Goal: Task Accomplishment & Management: Complete application form

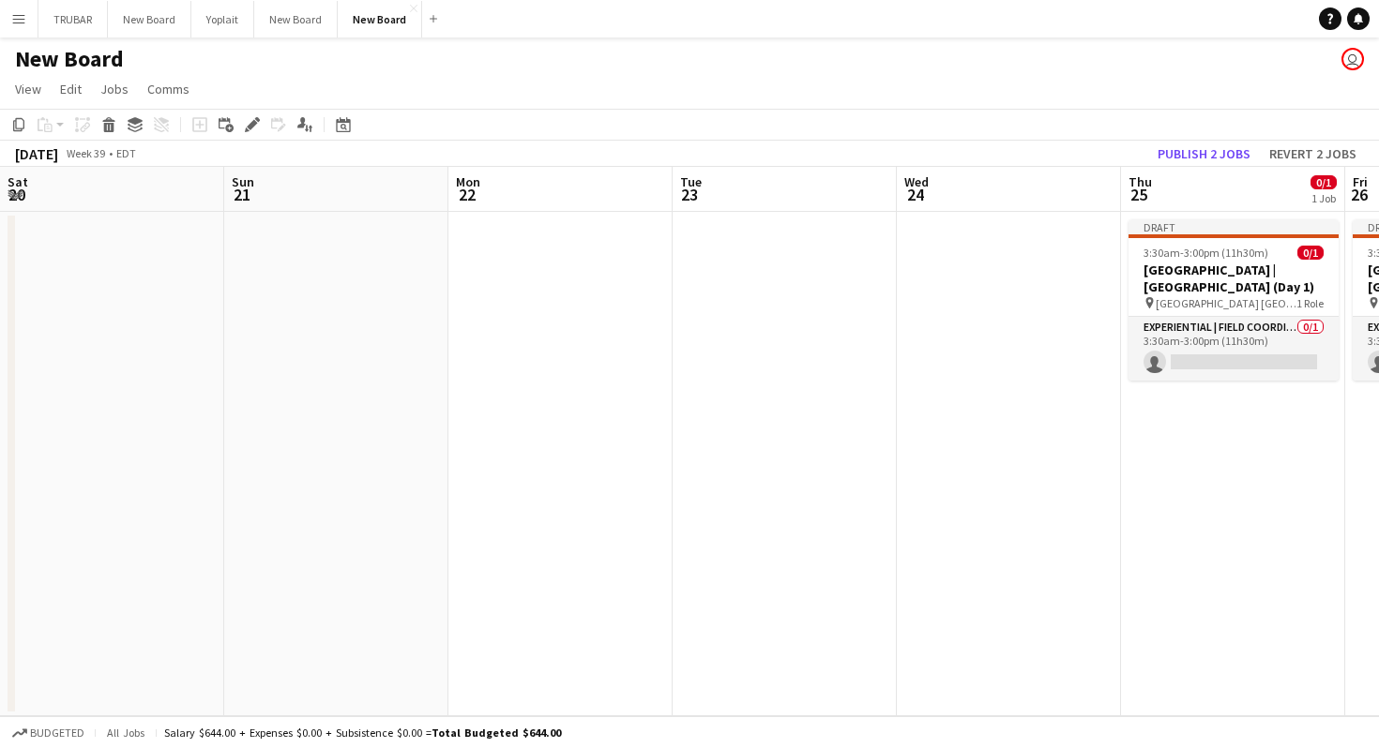
scroll to position [0, 791]
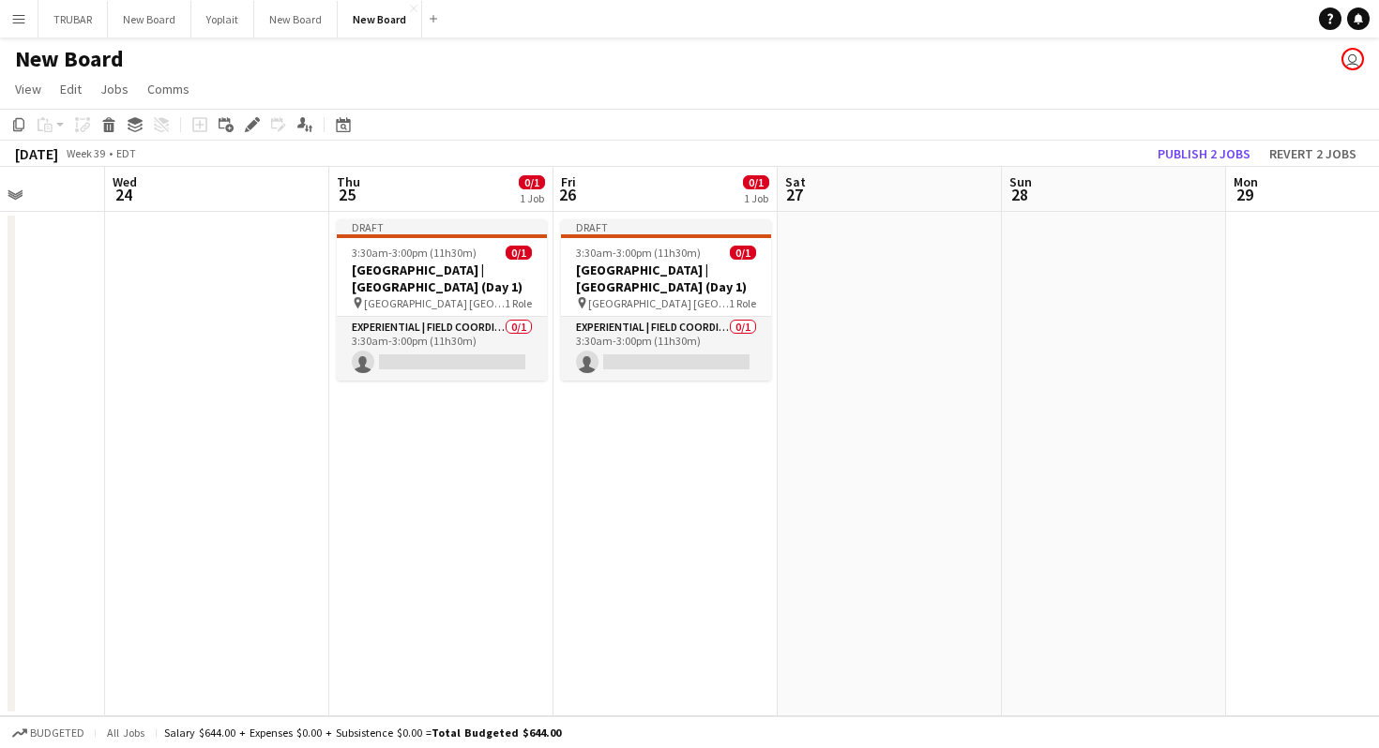
click at [72, 64] on h1 "New Board" at bounding box center [69, 59] width 109 height 28
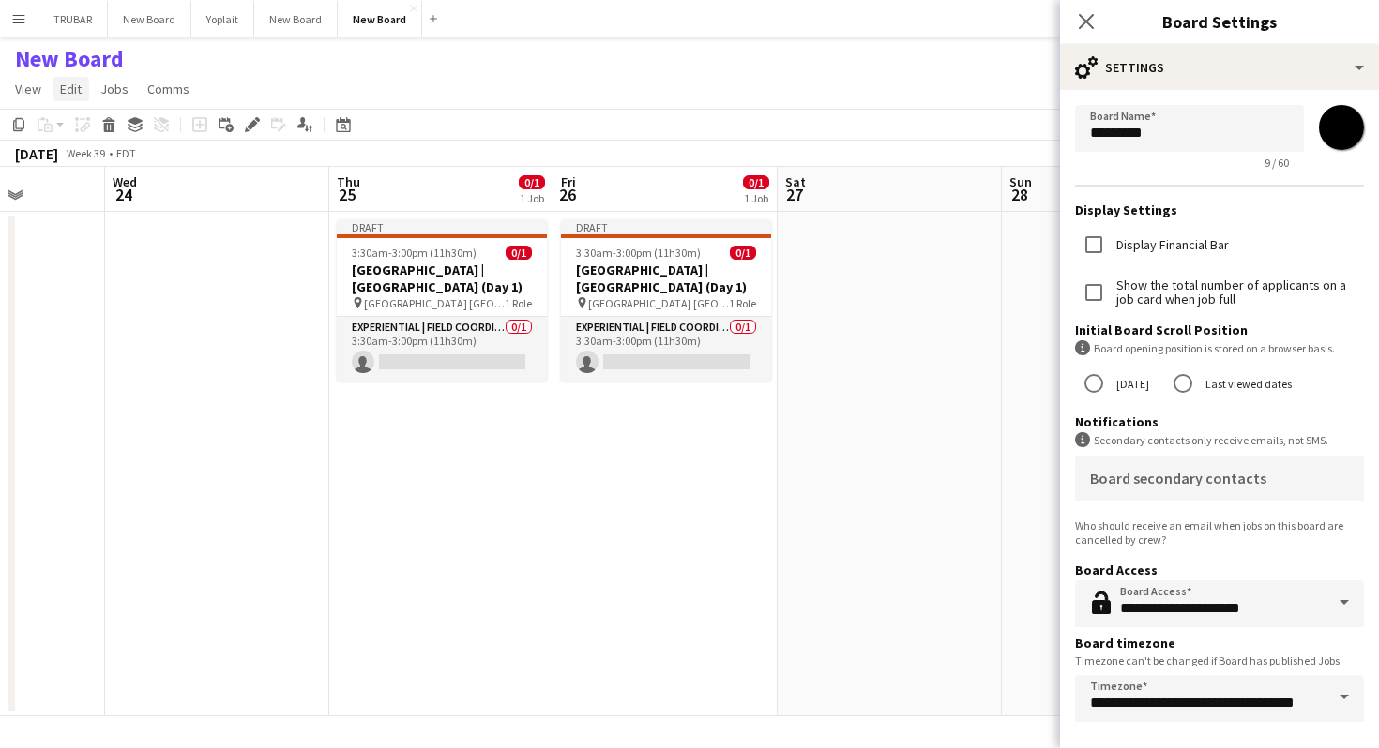
click at [65, 84] on span "Edit" at bounding box center [71, 89] width 22 height 17
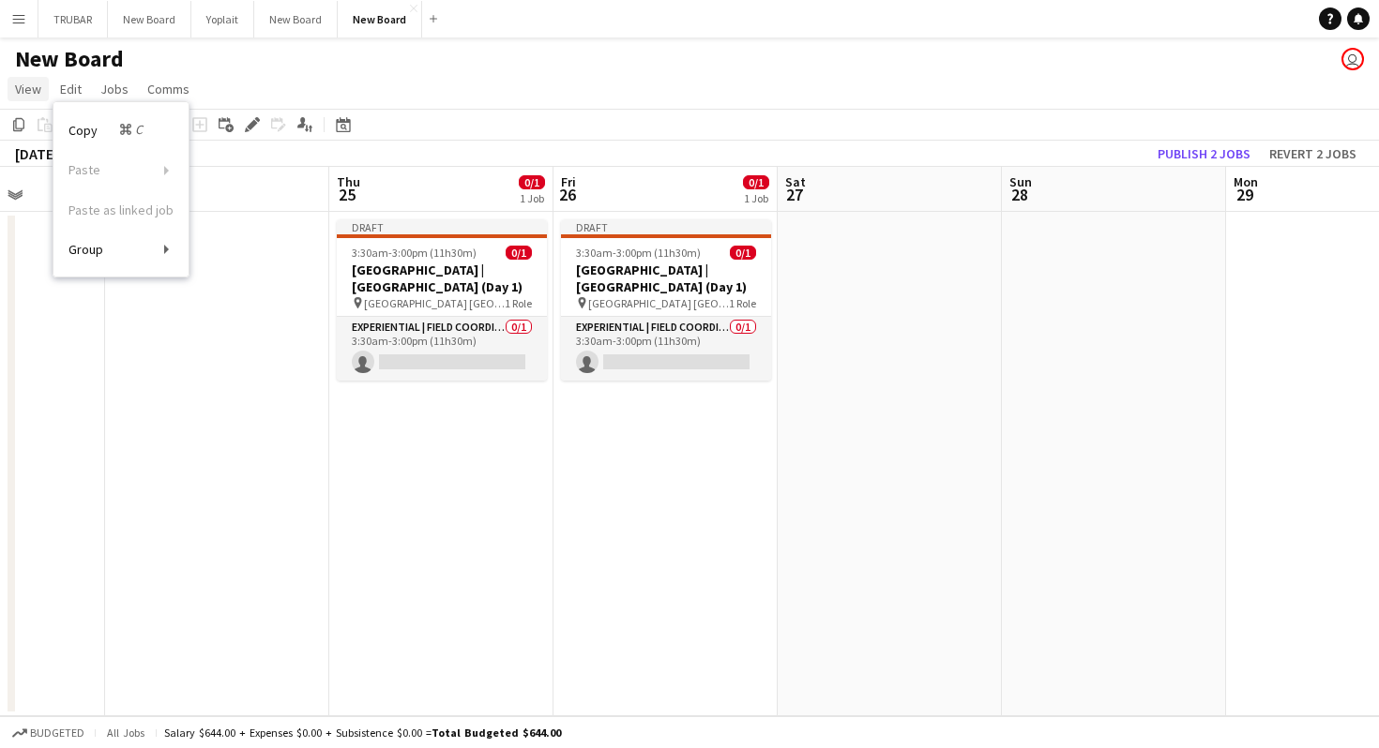
click at [26, 93] on span "View" at bounding box center [28, 89] width 26 height 17
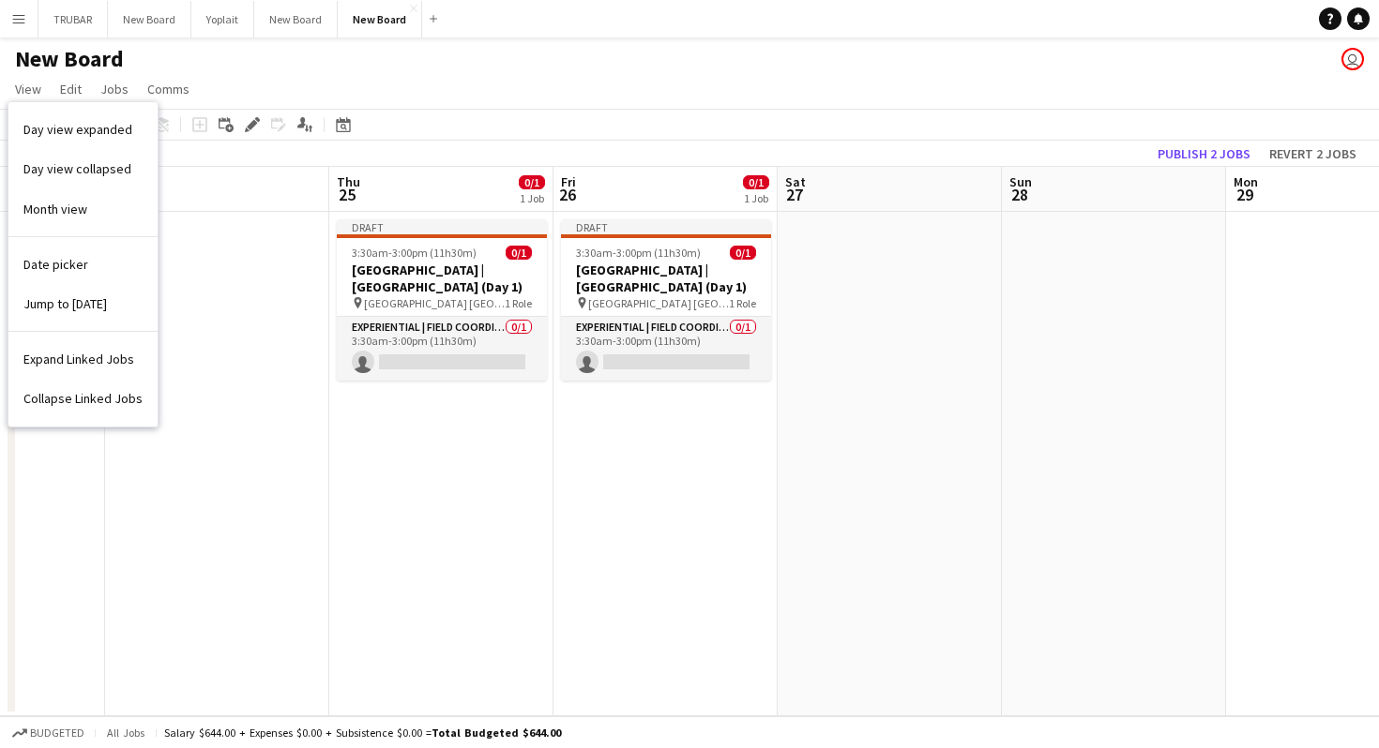
click at [820, 336] on app-date-cell at bounding box center [889, 464] width 224 height 505
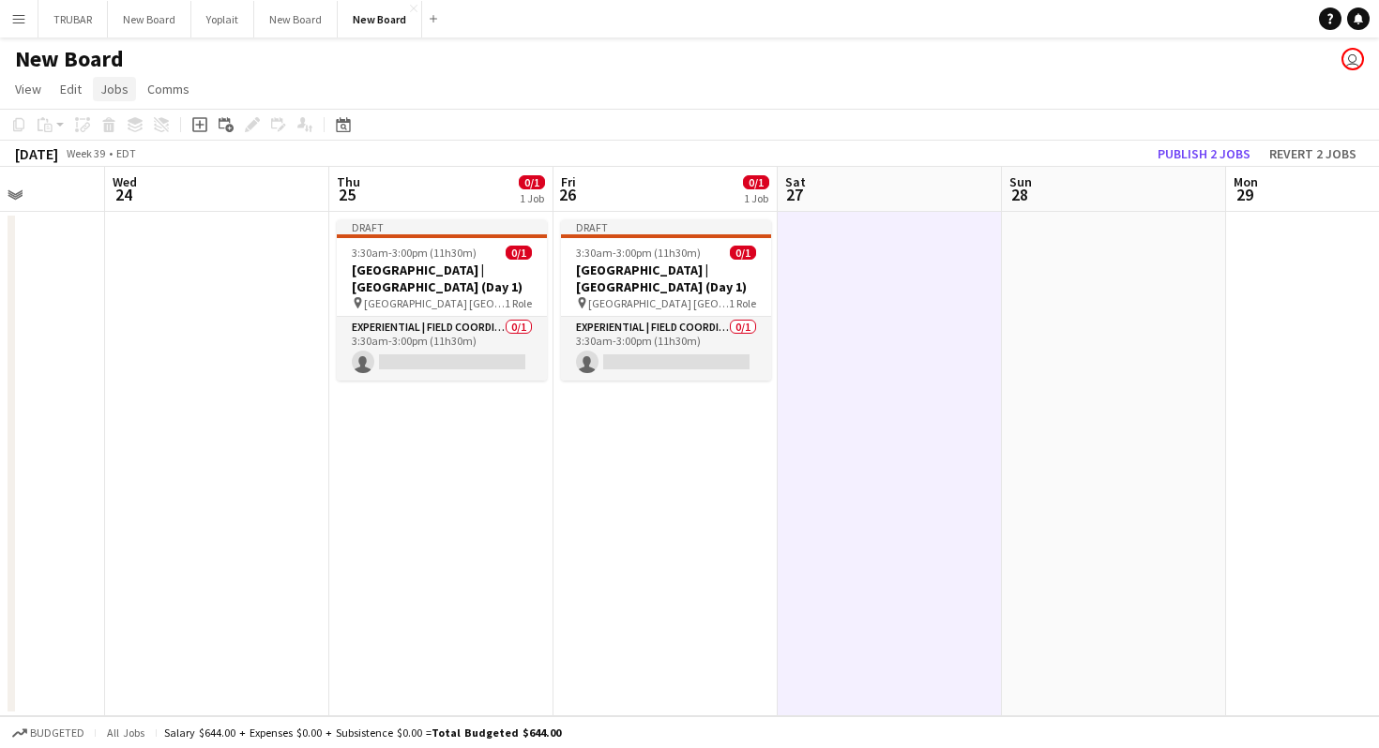
click at [112, 88] on span "Jobs" at bounding box center [114, 89] width 28 height 17
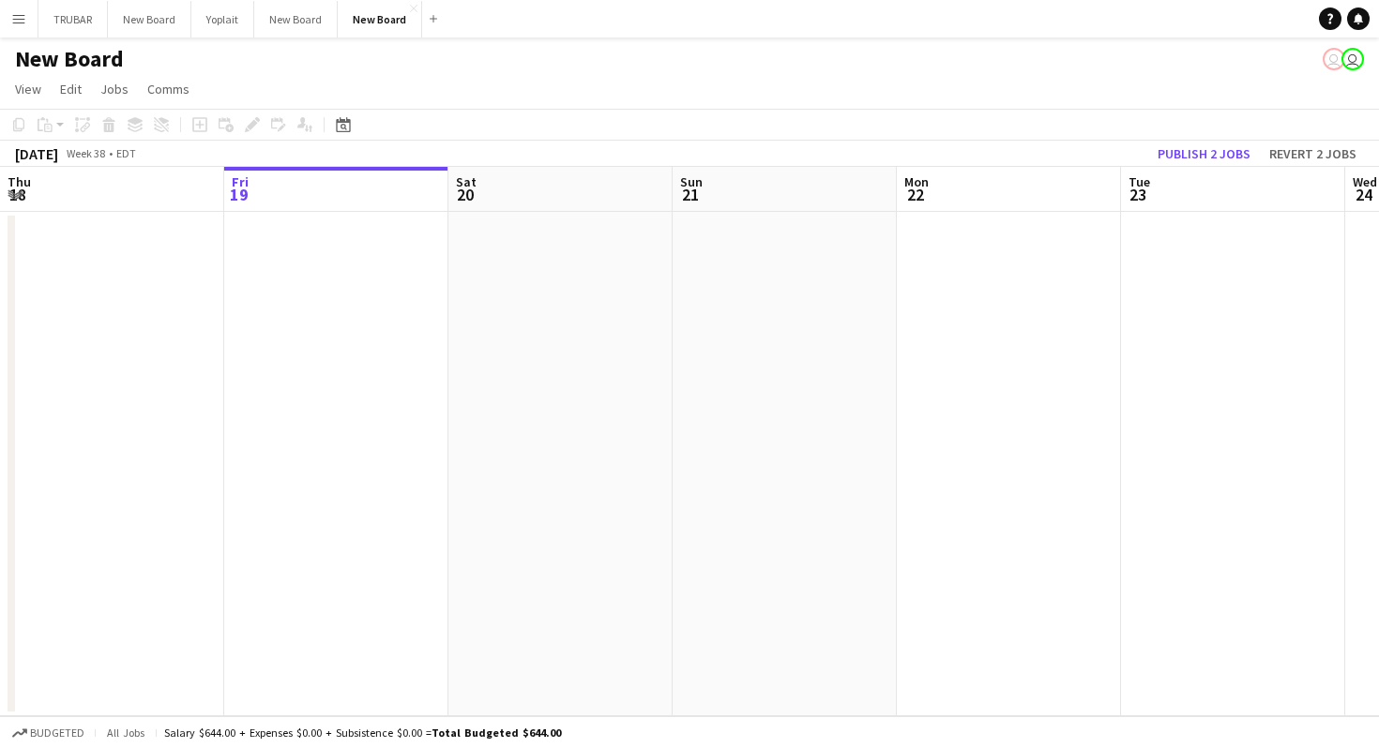
click at [27, 23] on button "Menu" at bounding box center [19, 19] width 38 height 38
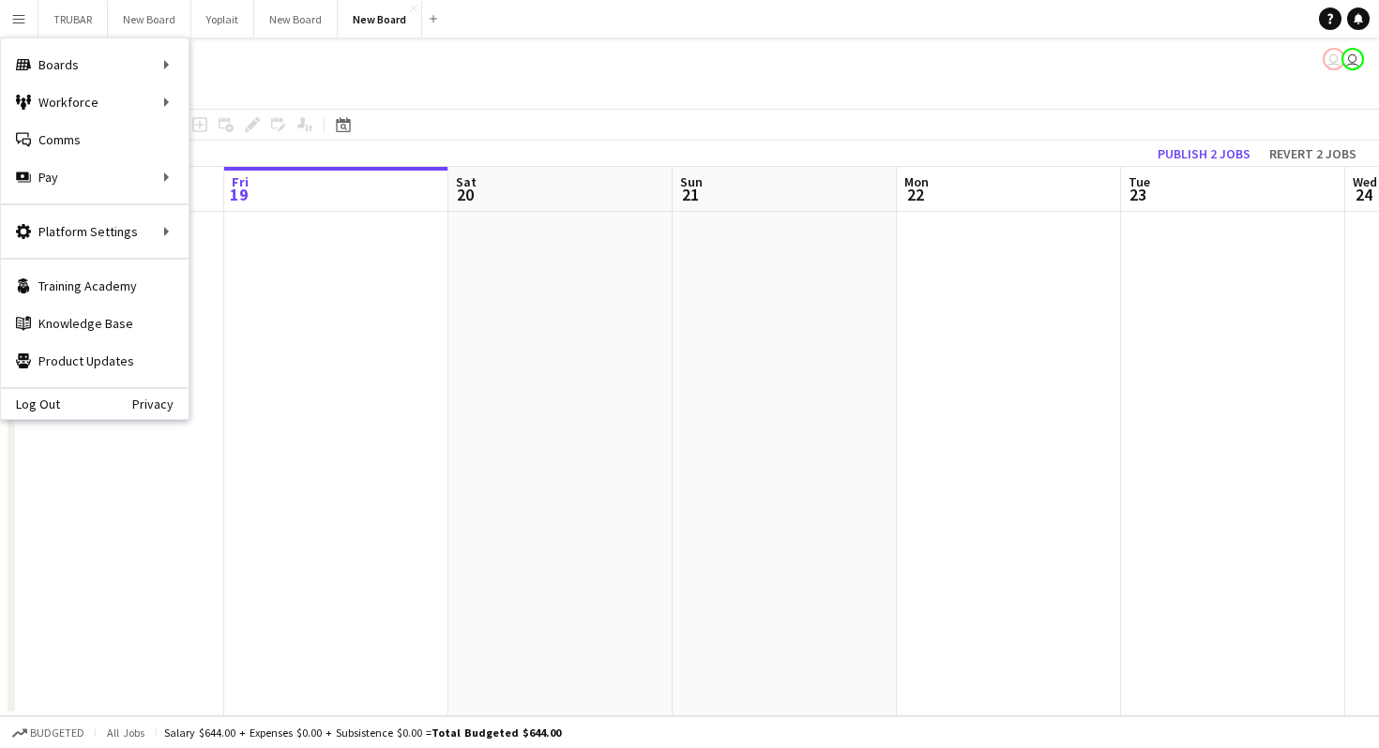
click at [59, 102] on div "Workforce Workforce" at bounding box center [95, 102] width 188 height 38
click at [113, 97] on div "Workforce Workforce" at bounding box center [95, 102] width 188 height 38
click at [354, 232] on app-date-cell at bounding box center [336, 464] width 224 height 505
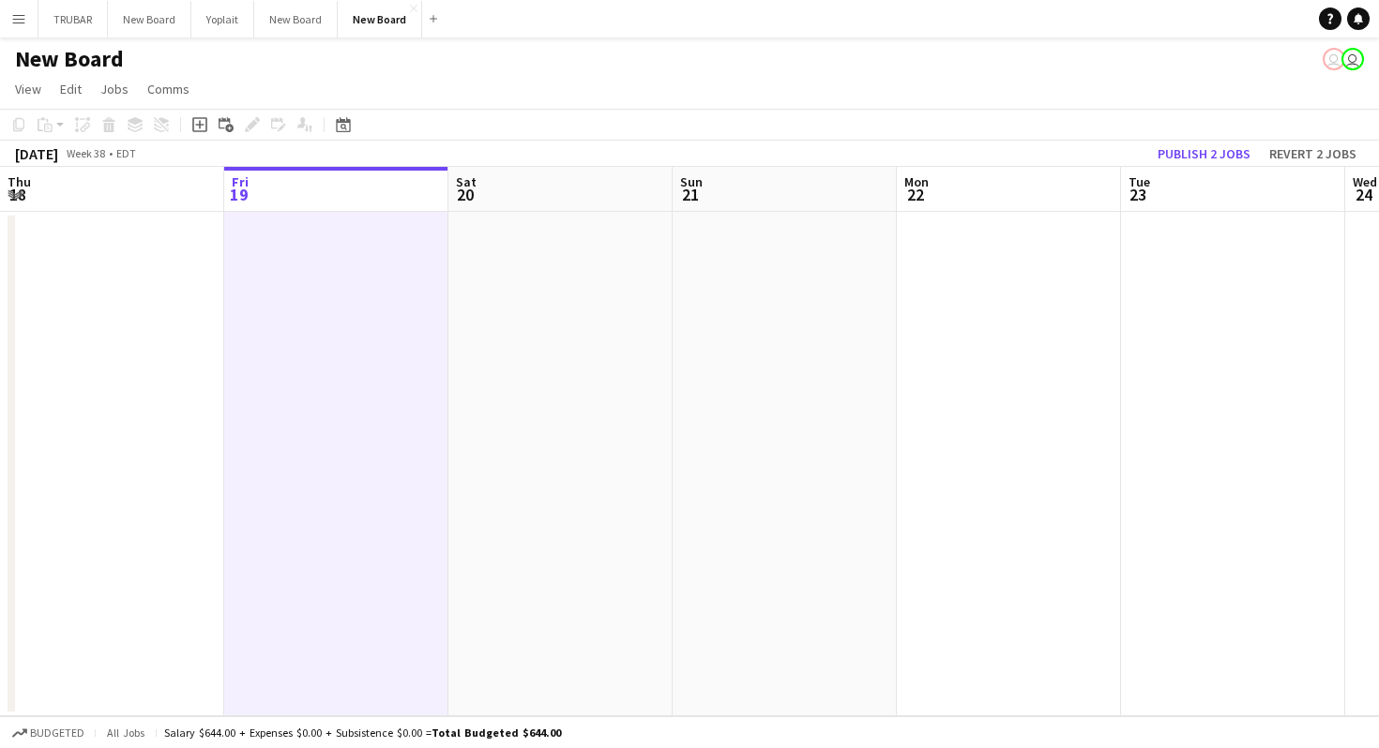
click at [30, 17] on button "Menu" at bounding box center [19, 19] width 38 height 38
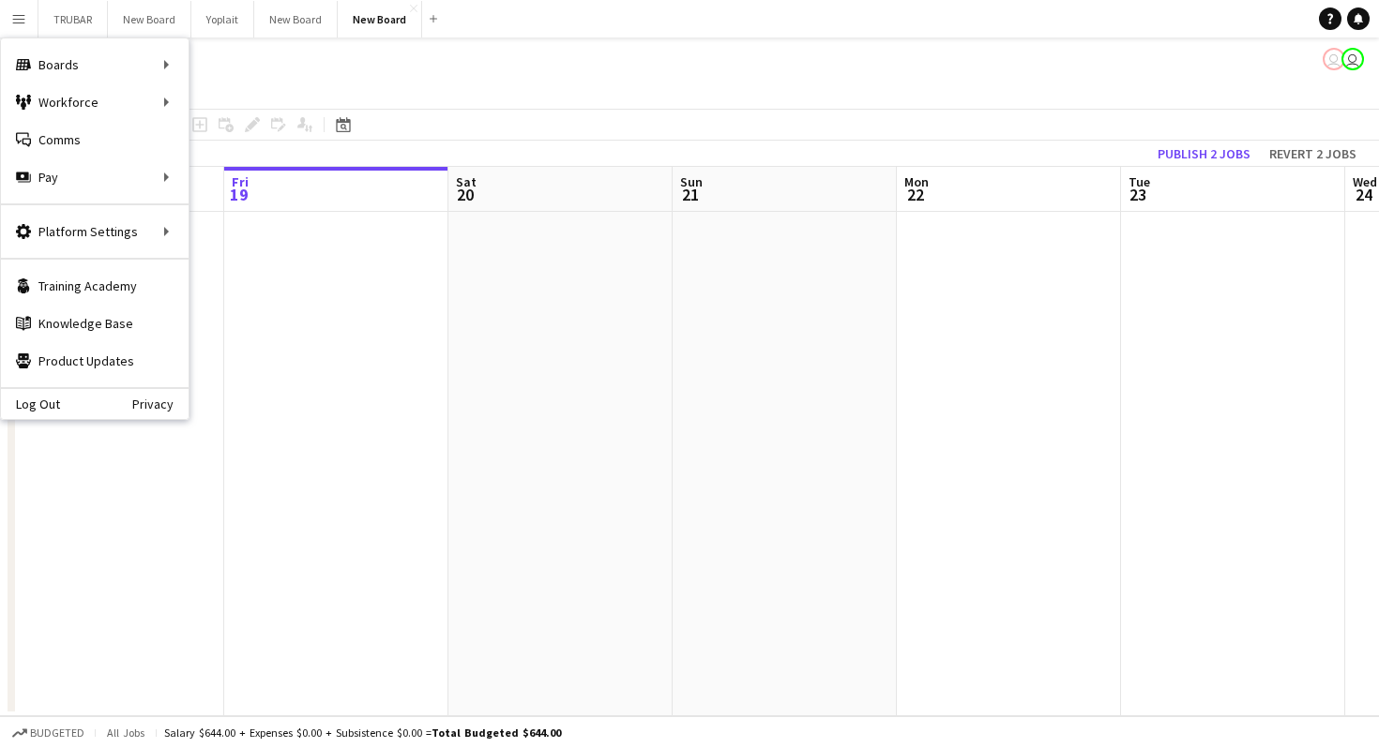
click at [153, 100] on div "Workforce Workforce" at bounding box center [95, 102] width 188 height 38
click at [98, 132] on link "Comms Comms" at bounding box center [95, 140] width 188 height 38
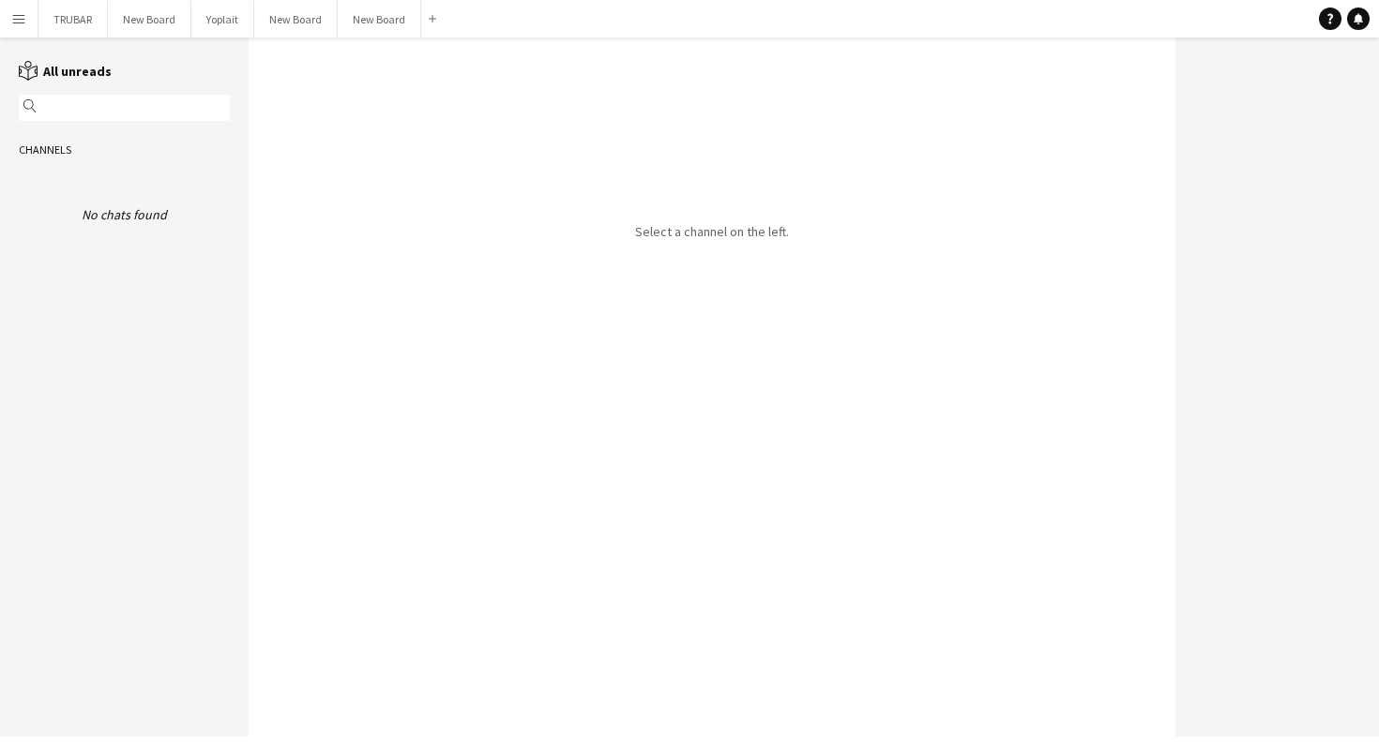
click at [25, 16] on app-icon "Menu" at bounding box center [18, 18] width 15 height 15
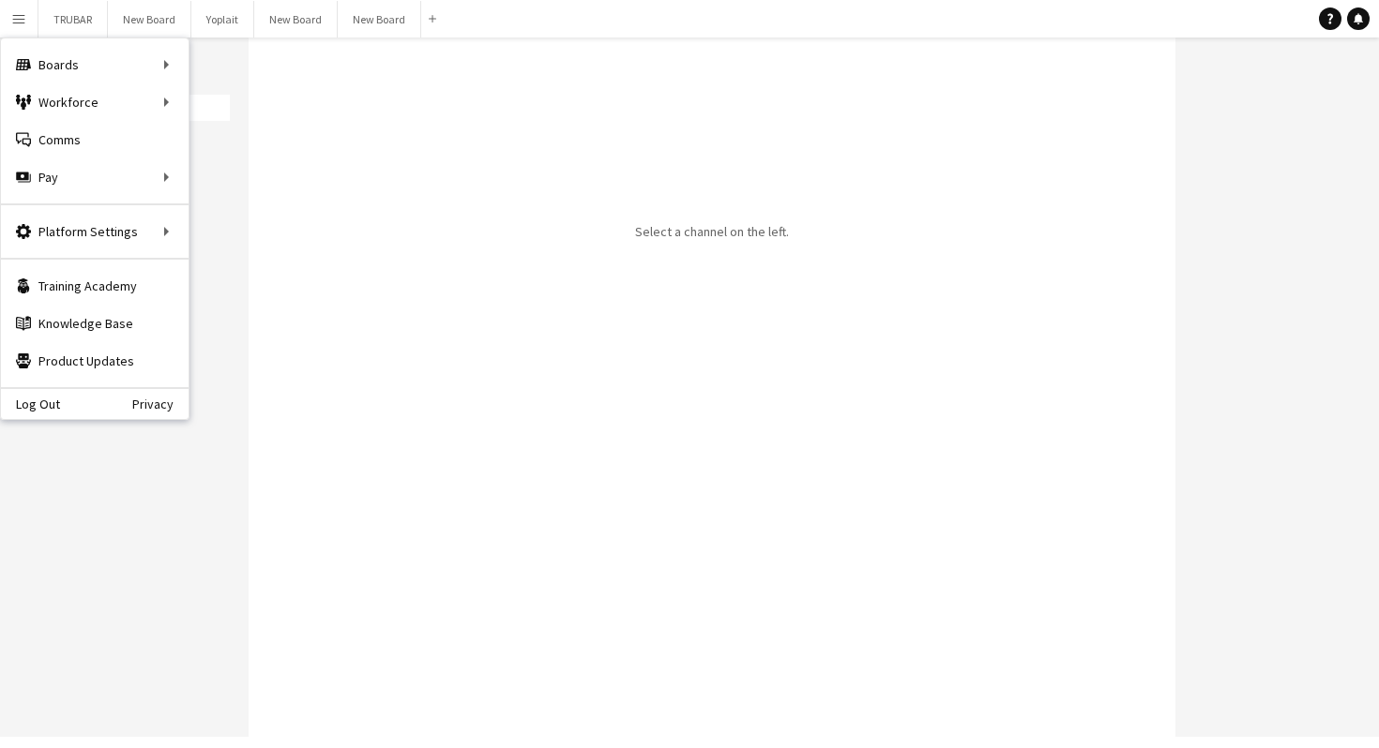
click at [81, 98] on div "Workforce Workforce" at bounding box center [95, 102] width 188 height 38
click at [120, 89] on div "Workforce Workforce" at bounding box center [95, 102] width 188 height 38
click at [144, 65] on div "Boards Boards" at bounding box center [95, 65] width 188 height 38
click at [145, 107] on div "Workforce Workforce" at bounding box center [95, 102] width 188 height 38
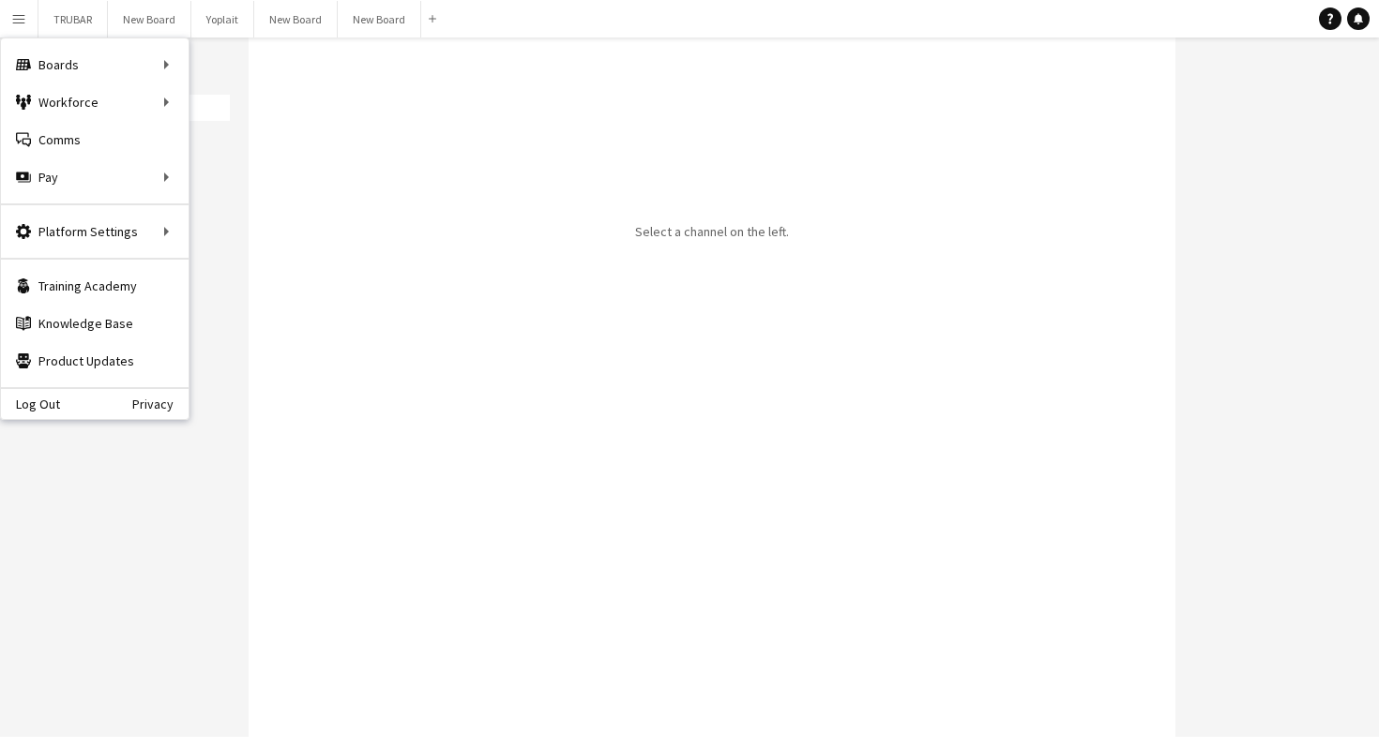
click at [156, 98] on div "Workforce Workforce" at bounding box center [95, 102] width 188 height 38
click at [170, 64] on div "Boards Boards" at bounding box center [95, 65] width 188 height 38
click at [156, 105] on div "Workforce Workforce" at bounding box center [95, 102] width 188 height 38
click at [123, 234] on div "Platform Settings Platform Settings" at bounding box center [95, 232] width 188 height 38
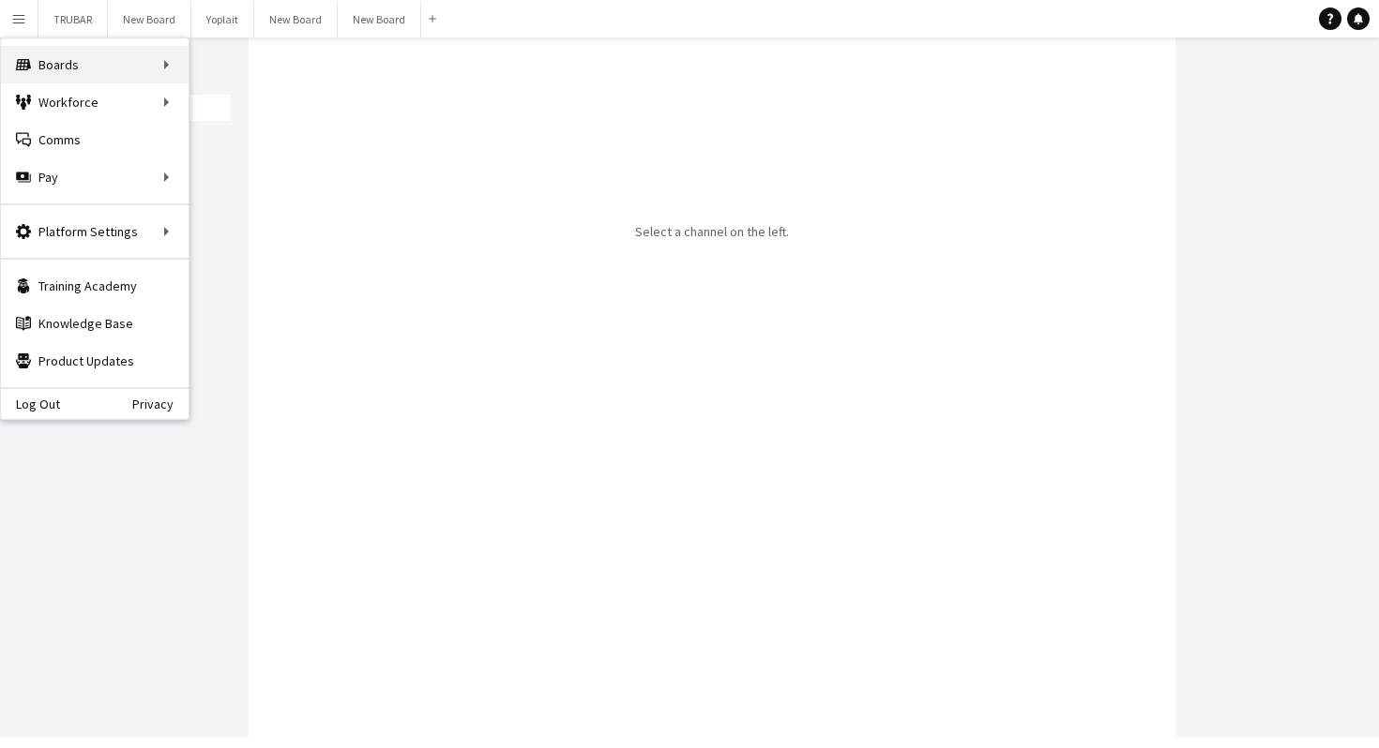
drag, startPoint x: 27, startPoint y: 23, endPoint x: 130, endPoint y: 83, distance: 119.3
click at [130, 83] on div "Boards Boards" at bounding box center [95, 65] width 188 height 38
click at [85, 102] on div "Workforce Workforce" at bounding box center [95, 102] width 188 height 38
drag, startPoint x: 130, startPoint y: 83, endPoint x: 83, endPoint y: 102, distance: 50.9
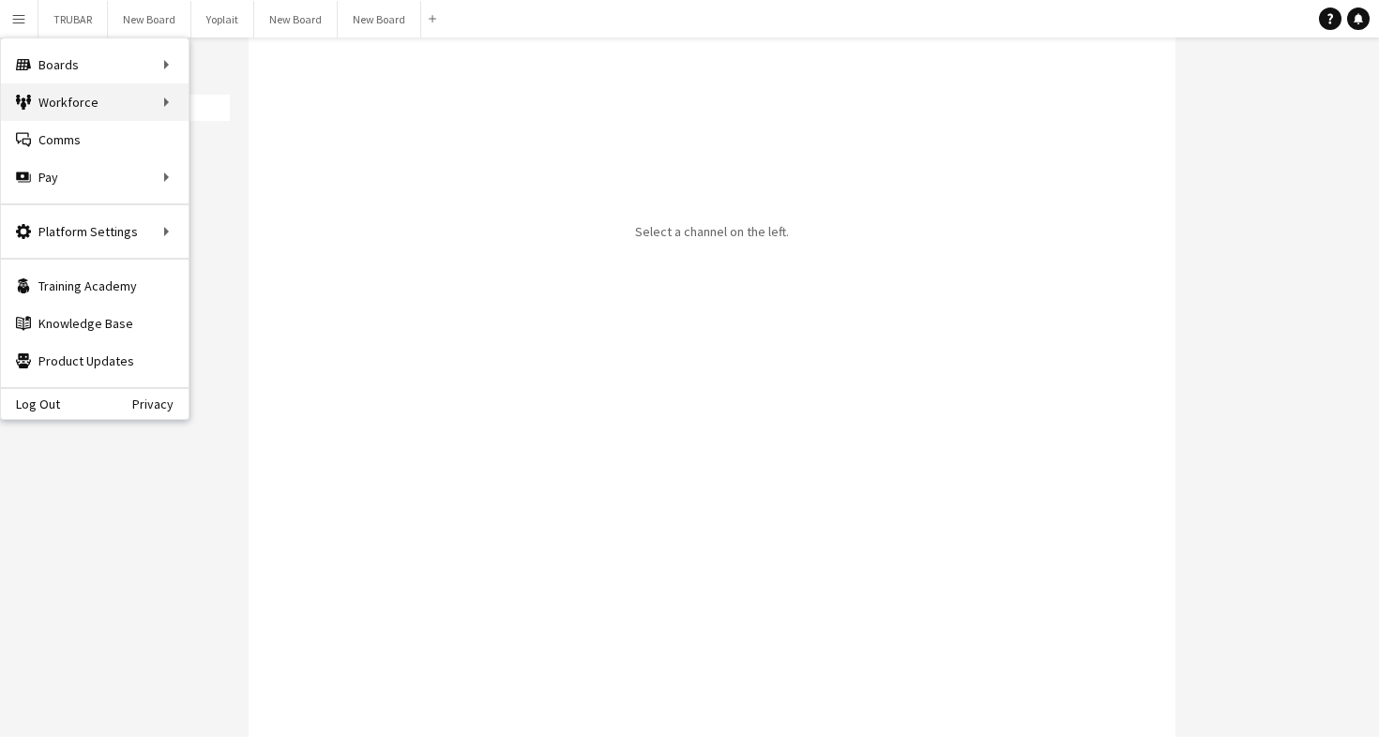
click at [83, 102] on div "Workforce Workforce" at bounding box center [95, 102] width 188 height 38
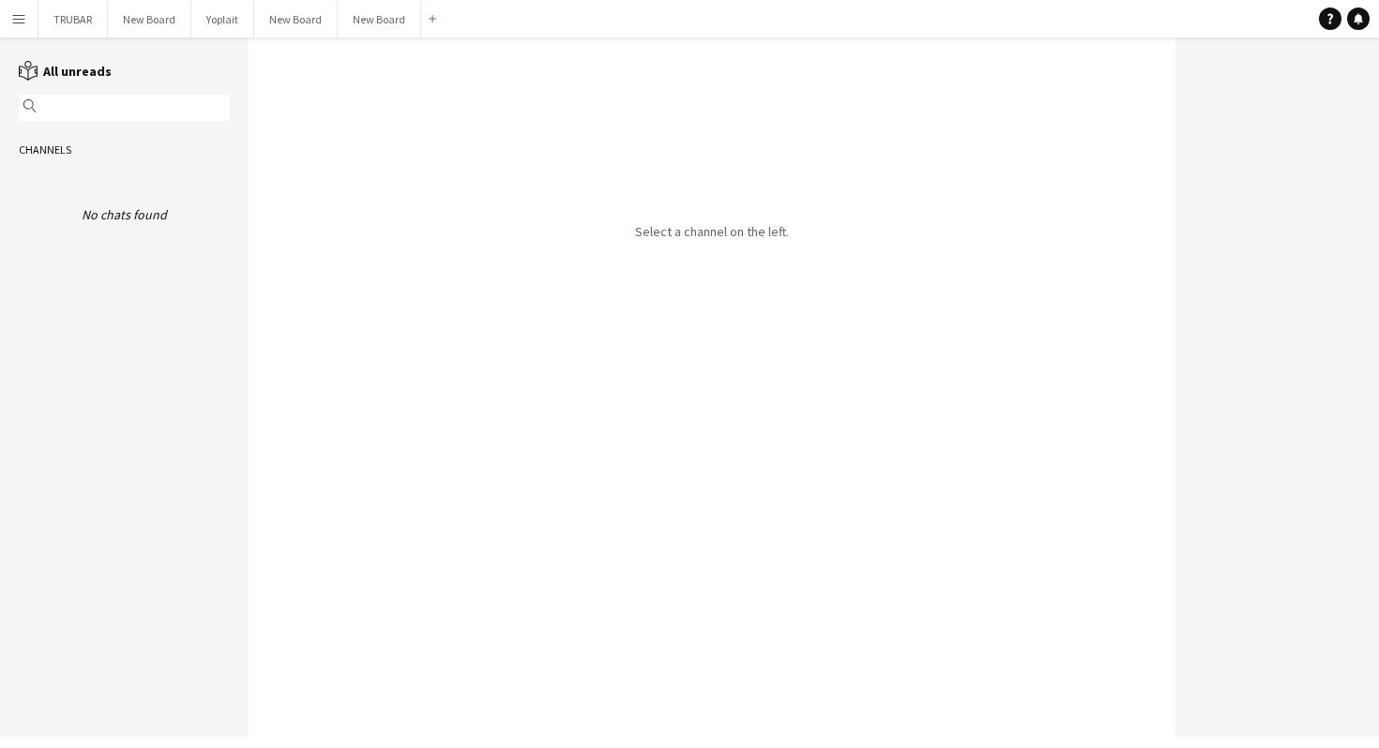
click at [11, 23] on app-icon "Menu" at bounding box center [18, 18] width 15 height 15
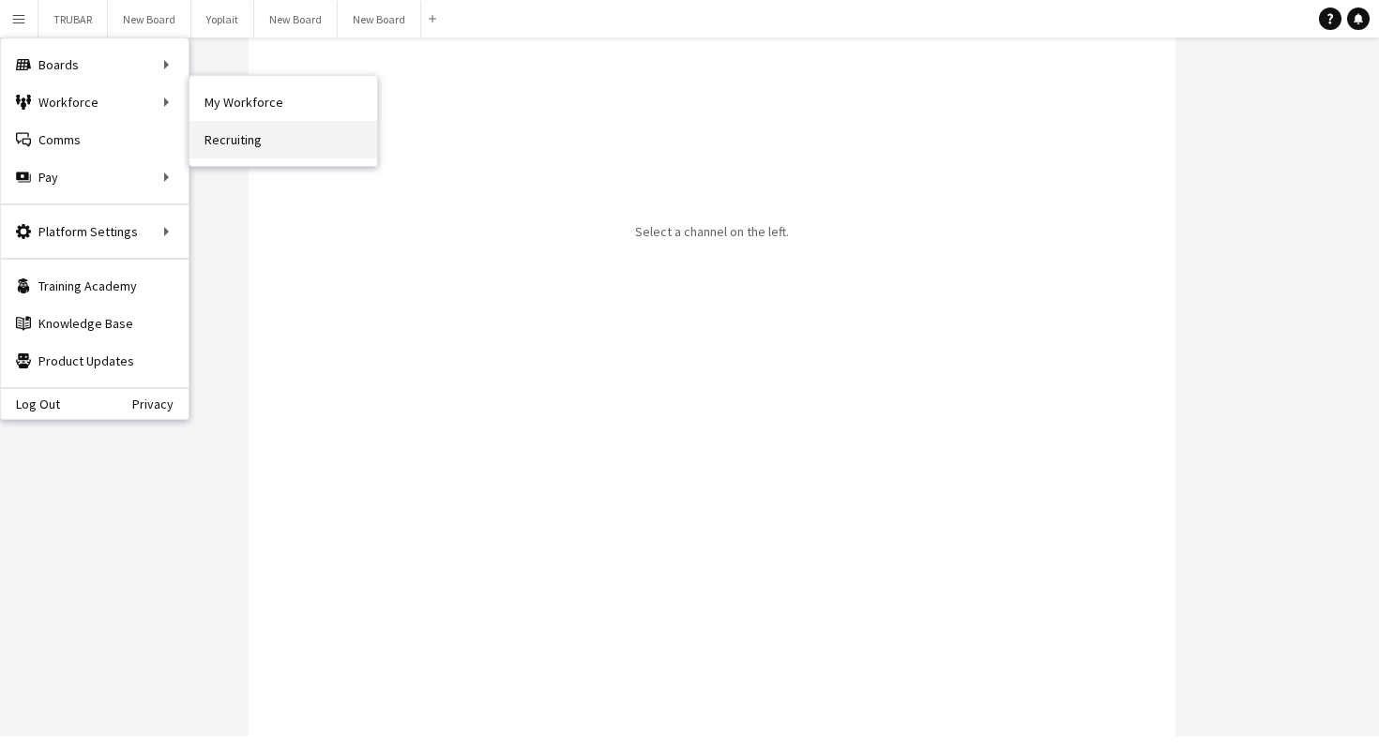
click at [269, 142] on link "Recruiting" at bounding box center [283, 140] width 188 height 38
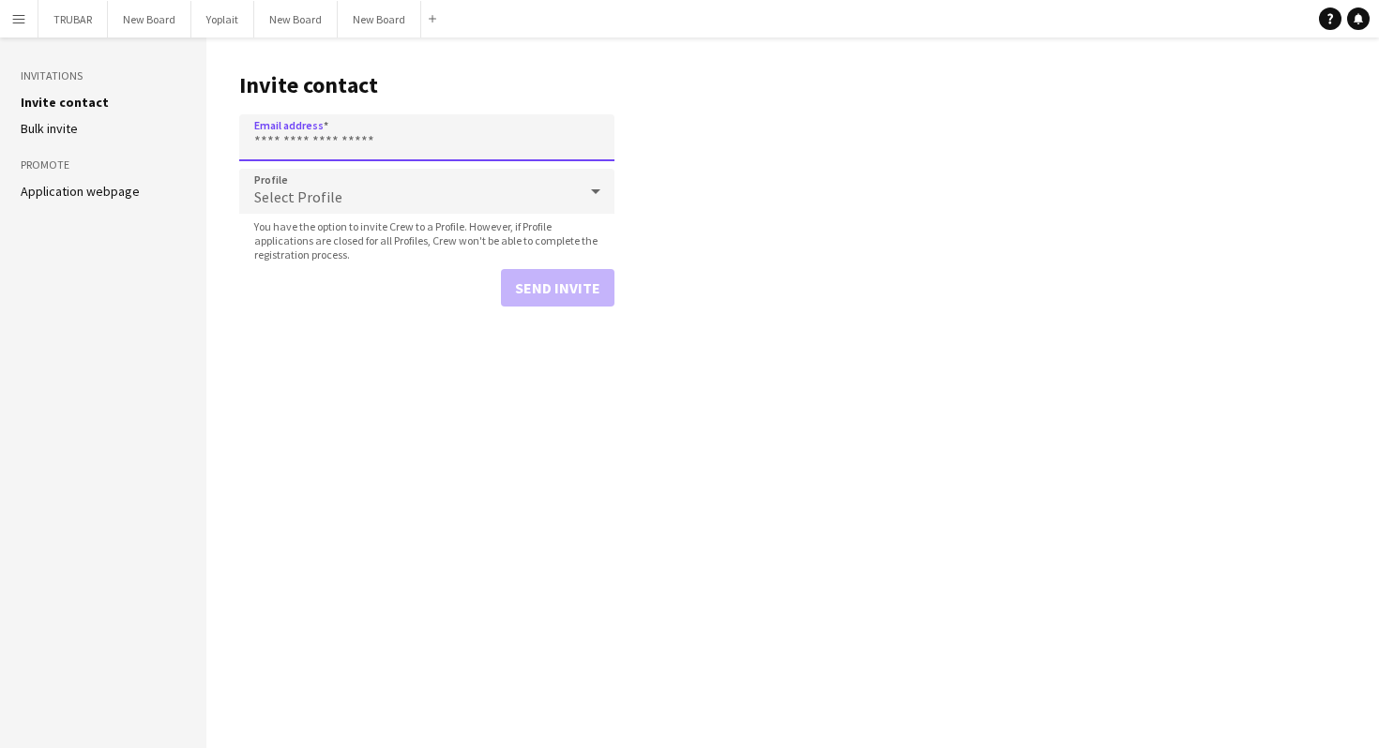
click at [332, 132] on input "Email address" at bounding box center [426, 137] width 375 height 47
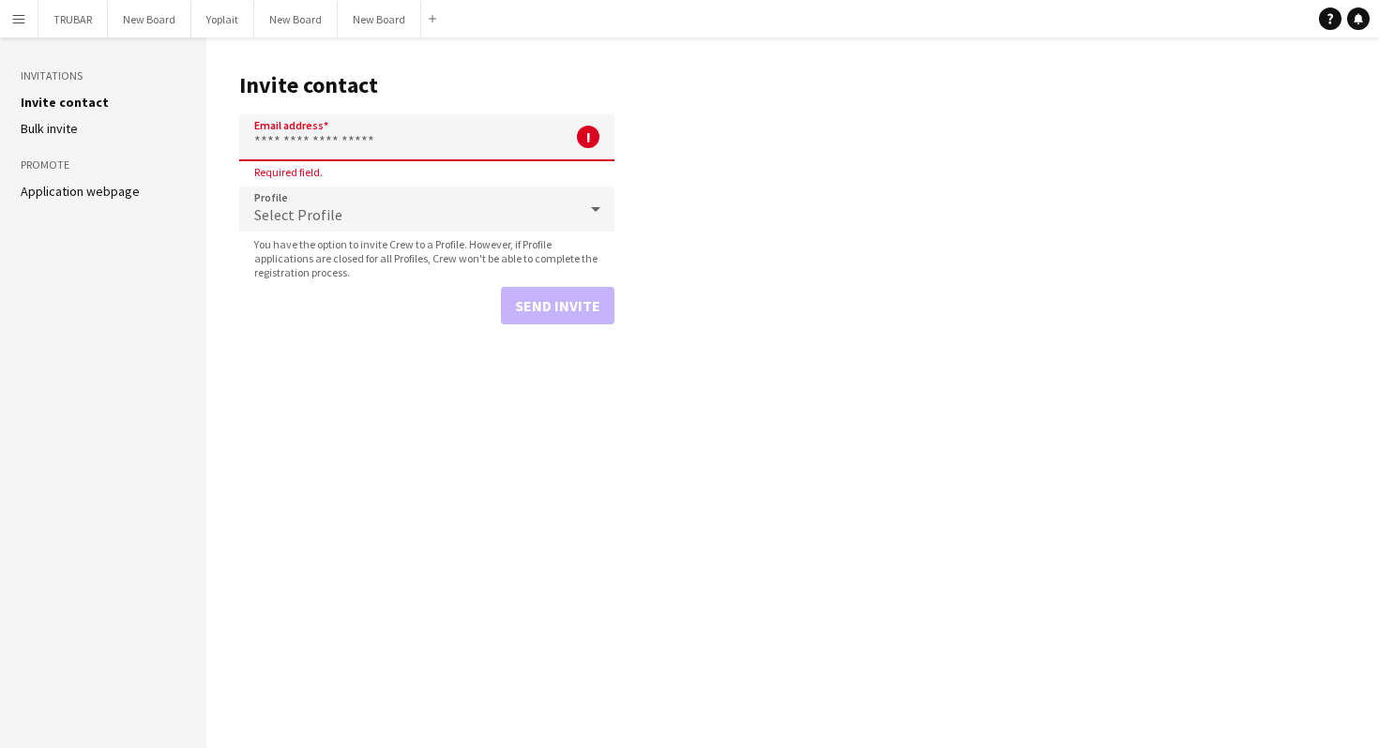
paste input "**********"
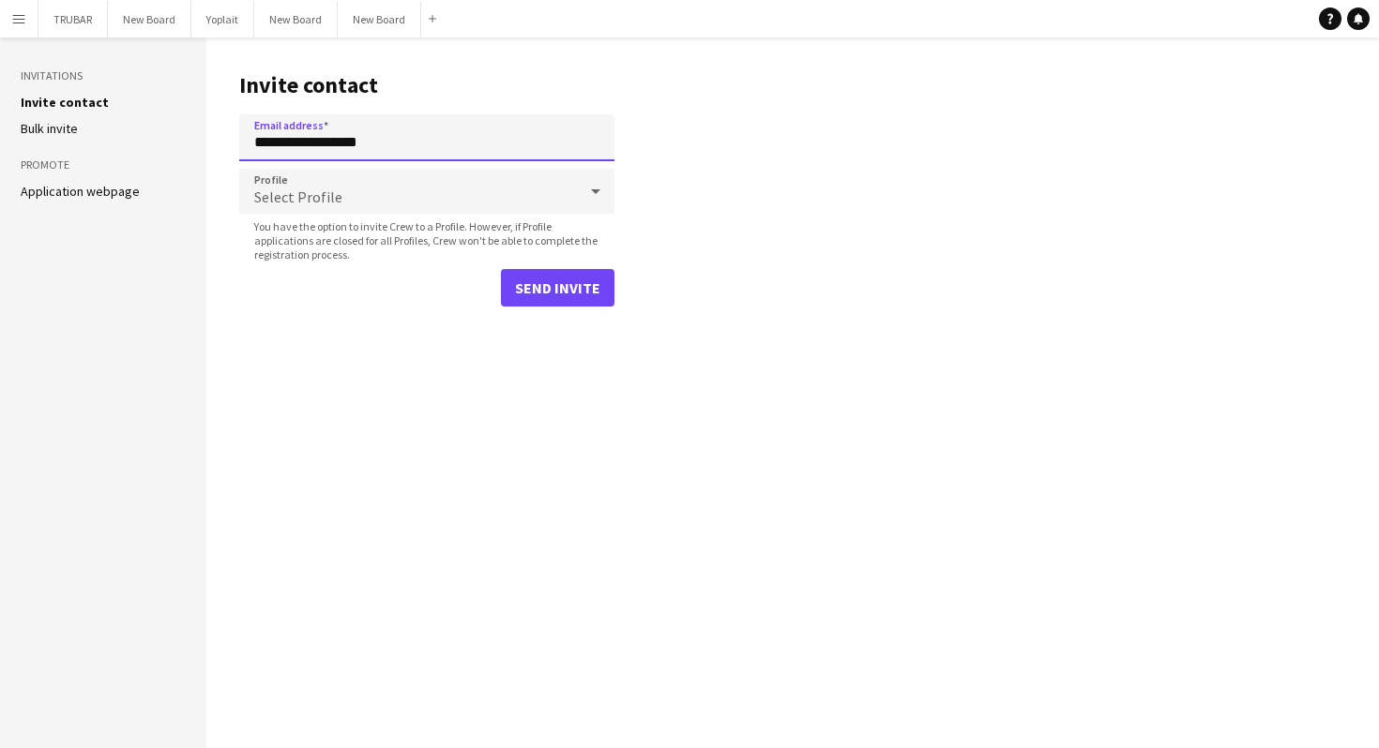
type input "**********"
click at [339, 190] on div "Select Profile" at bounding box center [408, 191] width 338 height 45
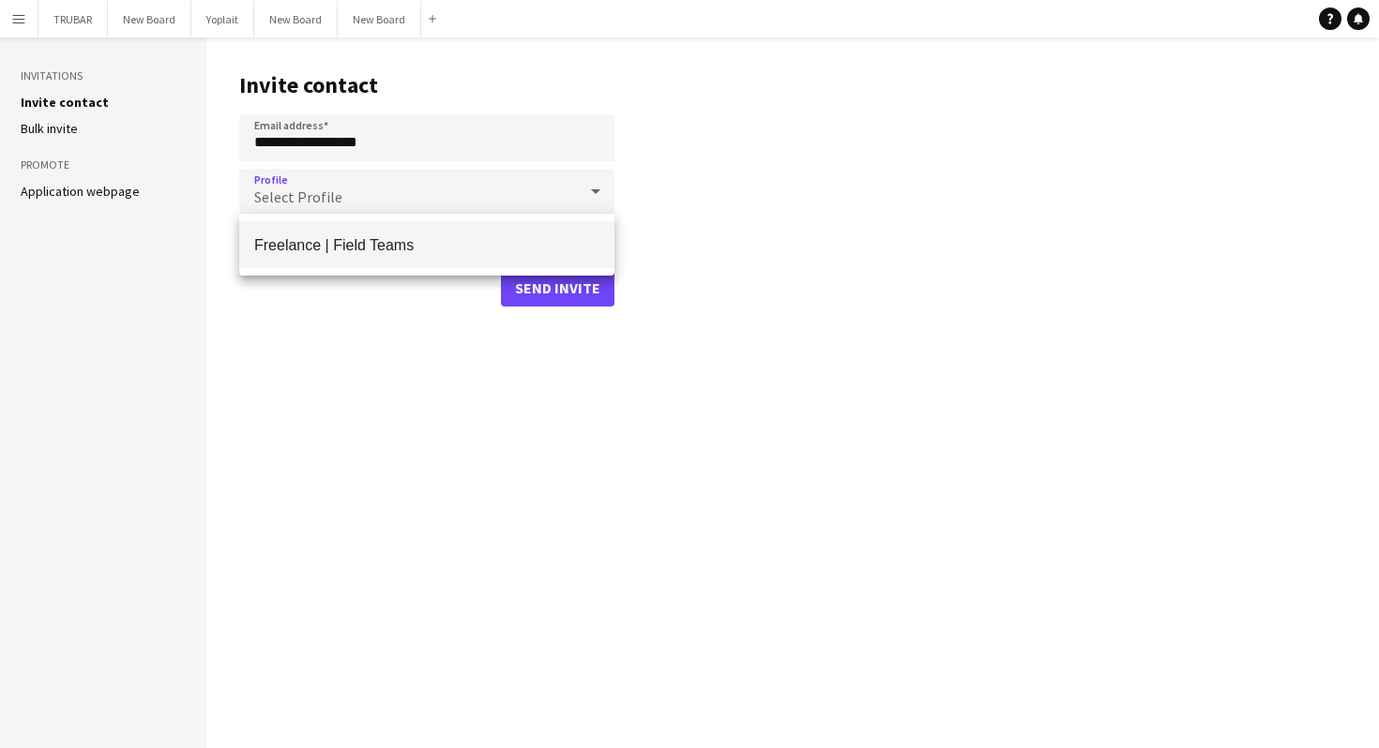
click at [330, 243] on span "Freelance | Field Teams" at bounding box center [426, 245] width 345 height 18
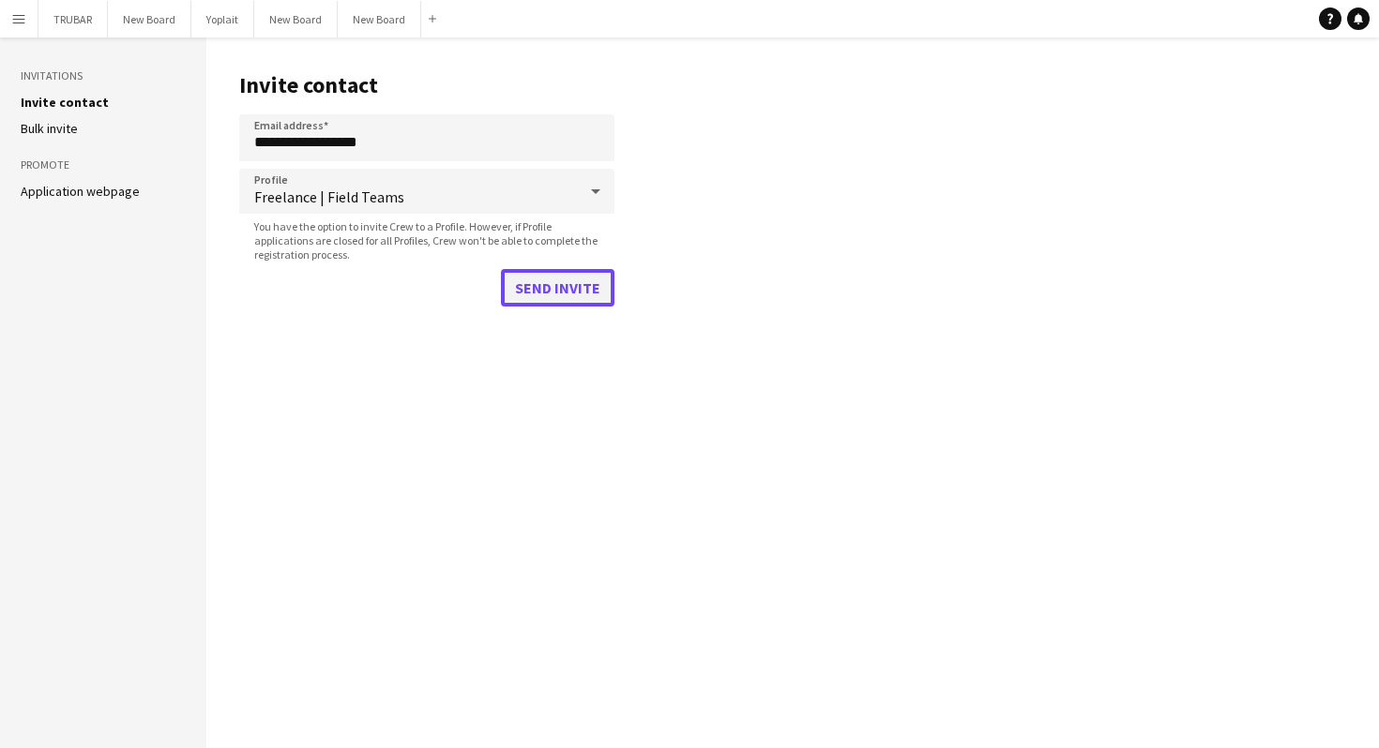
click at [541, 286] on button "Send invite" at bounding box center [557, 288] width 113 height 38
click at [541, 283] on button "Send invite" at bounding box center [544, 288] width 142 height 38
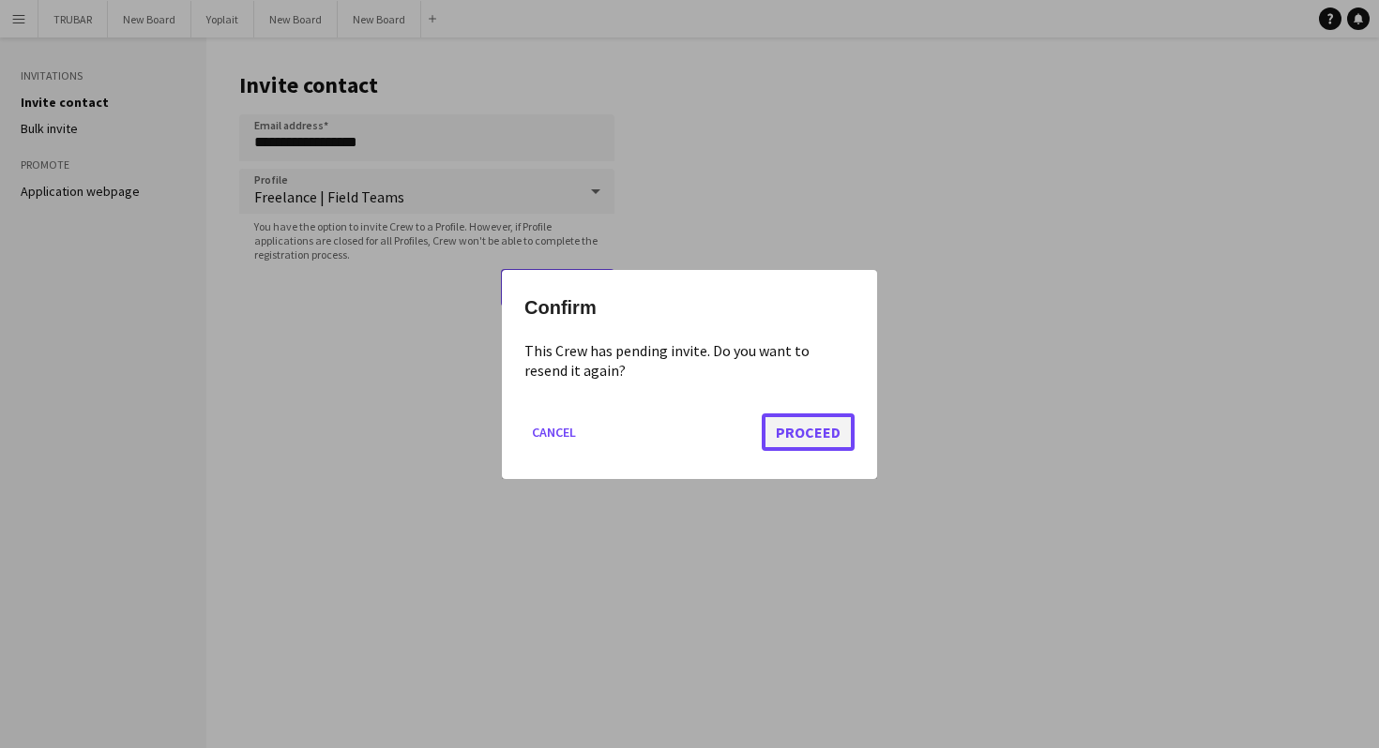
click at [818, 432] on button "Proceed" at bounding box center [807, 432] width 93 height 38
